Goal: Task Accomplishment & Management: Manage account settings

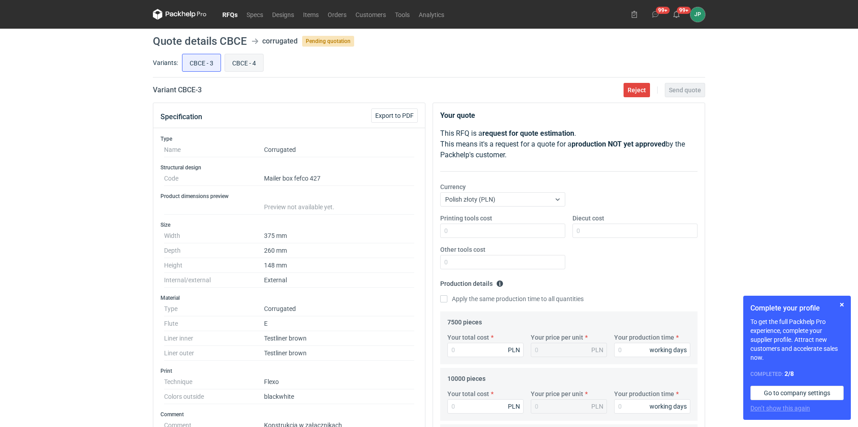
click at [259, 62] on input "CBCE - 4" at bounding box center [244, 62] width 38 height 17
radio input "true"
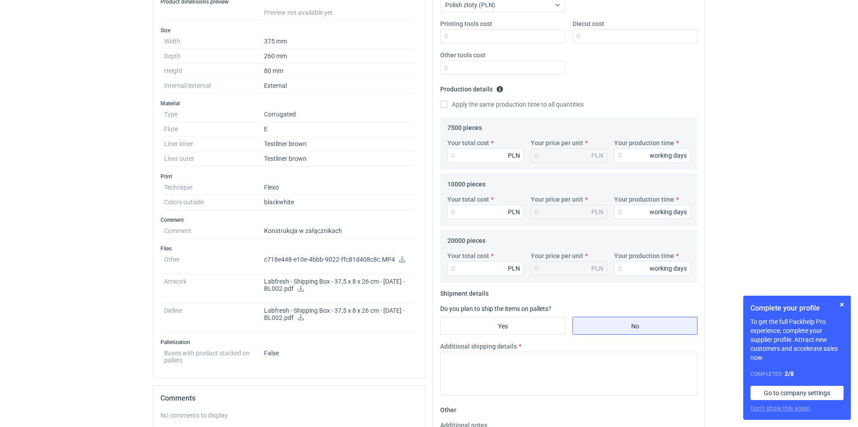
scroll to position [324, 0]
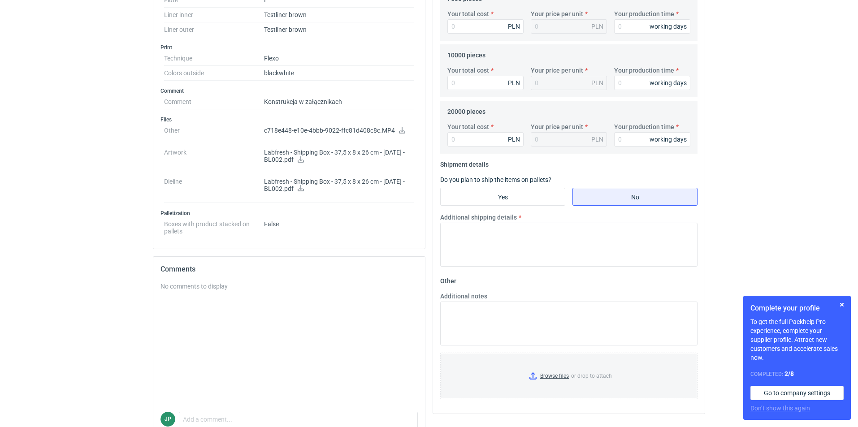
click at [304, 160] on icon at bounding box center [300, 159] width 7 height 6
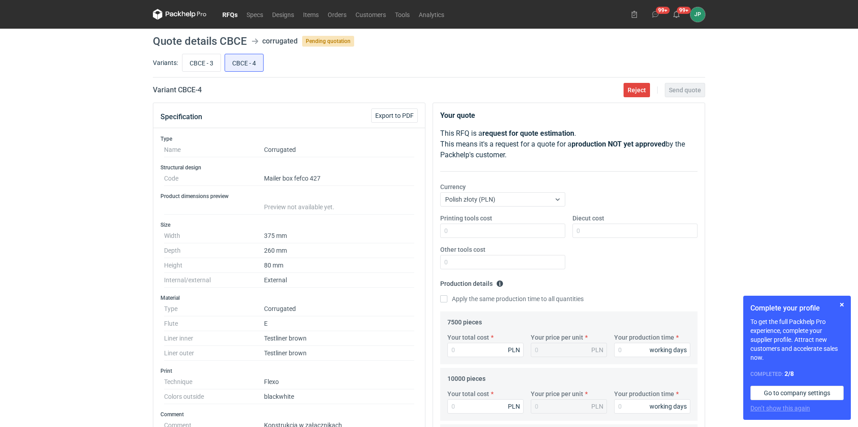
click at [230, 15] on link "RFQs" at bounding box center [230, 14] width 24 height 11
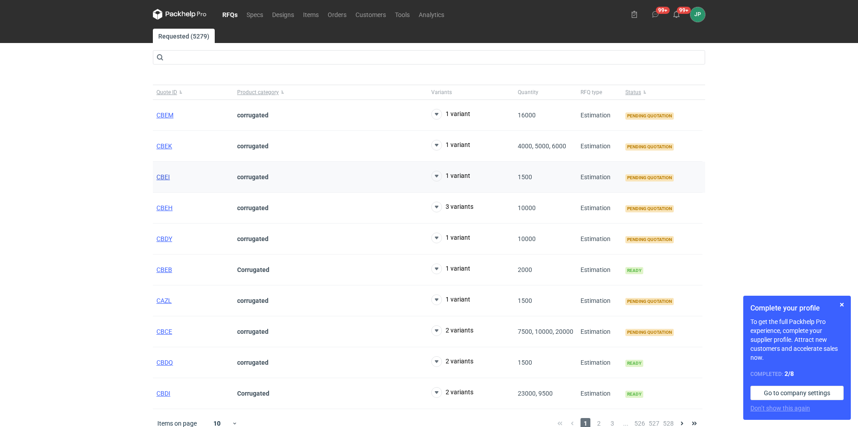
click at [165, 180] on span "CBEI" at bounding box center [162, 176] width 13 height 7
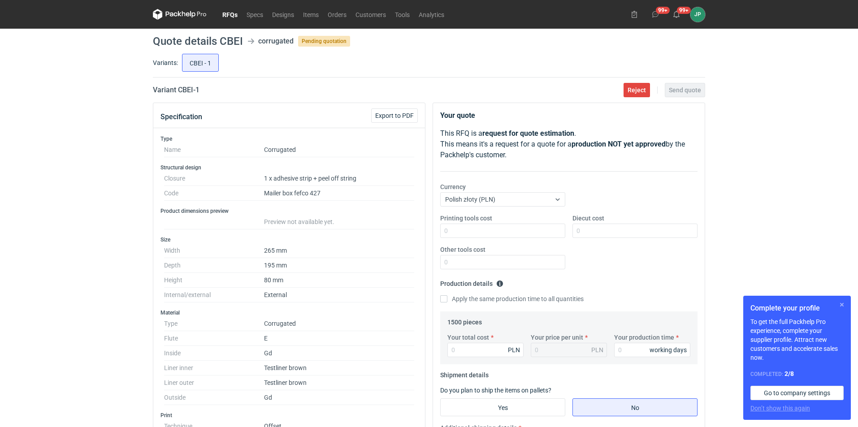
click at [842, 307] on button "button" at bounding box center [841, 304] width 11 height 11
